Goal: Task Accomplishment & Management: Manage account settings

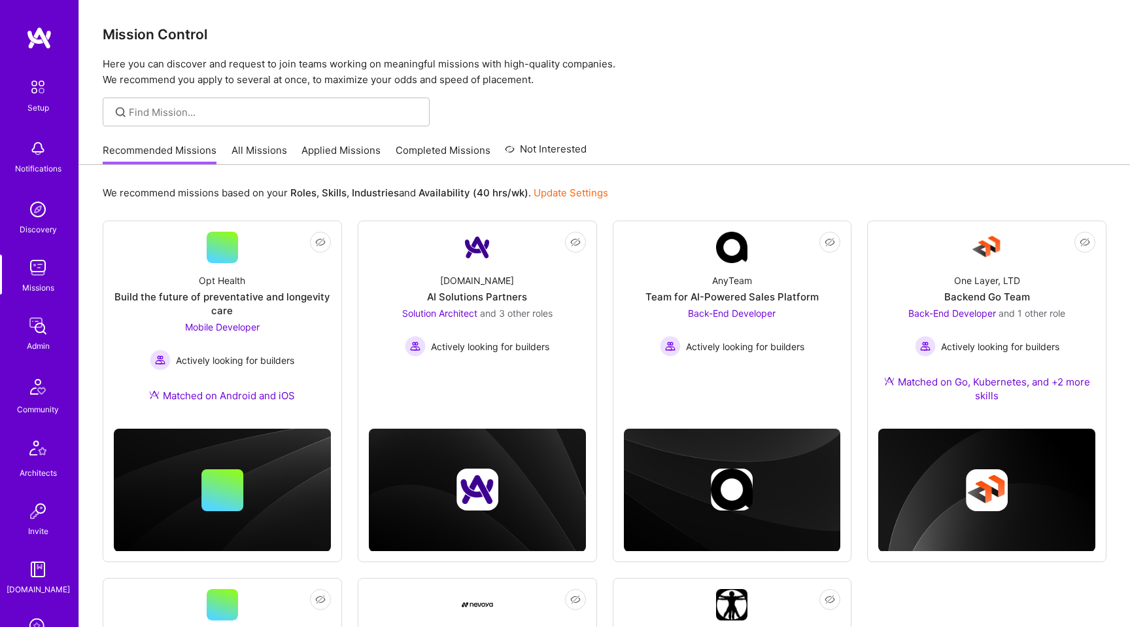
scroll to position [213, 0]
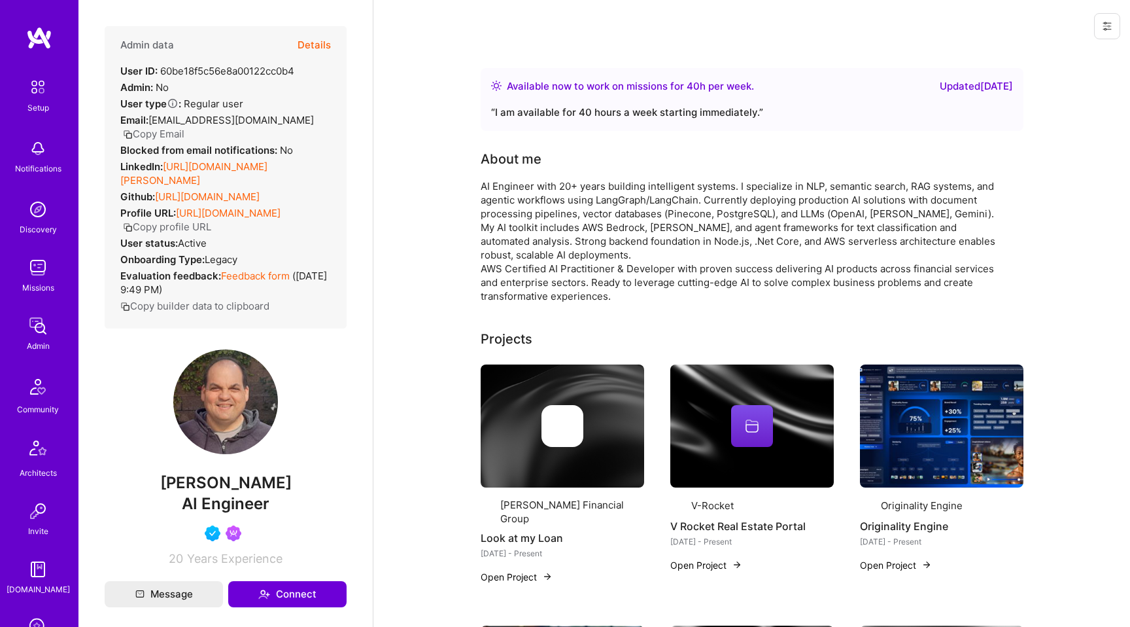
click at [1114, 29] on button at bounding box center [1107, 26] width 26 height 26
click at [1066, 50] on button "Login as [PERSON_NAME]" at bounding box center [1051, 55] width 138 height 33
